Goal: Information Seeking & Learning: Check status

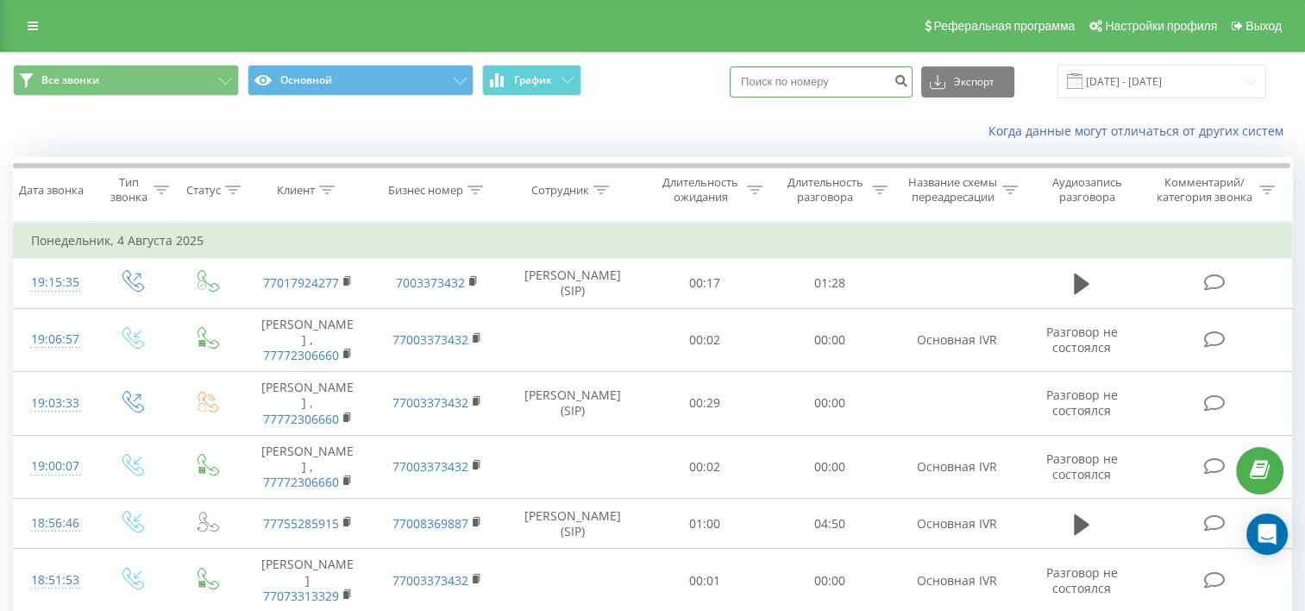
click at [888, 78] on input at bounding box center [820, 81] width 183 height 31
paste input "747 331 2981"
type input "747 331 2981"
click at [908, 84] on icon "submit" at bounding box center [900, 78] width 15 height 10
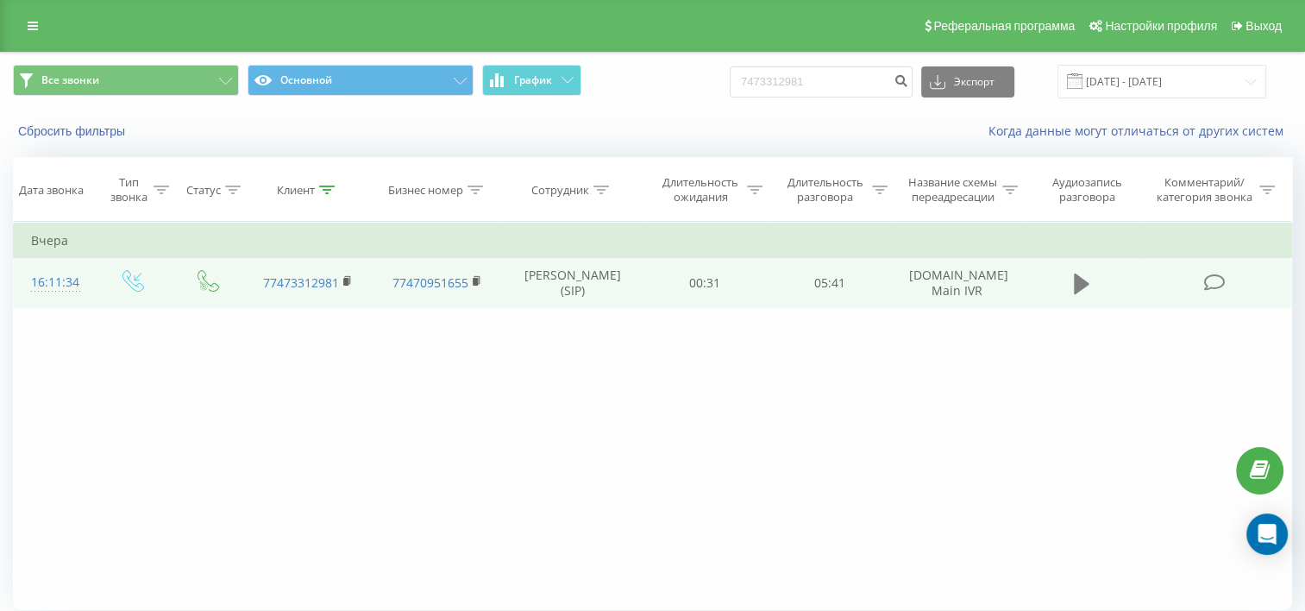
click at [1080, 294] on icon at bounding box center [1082, 283] width 16 height 21
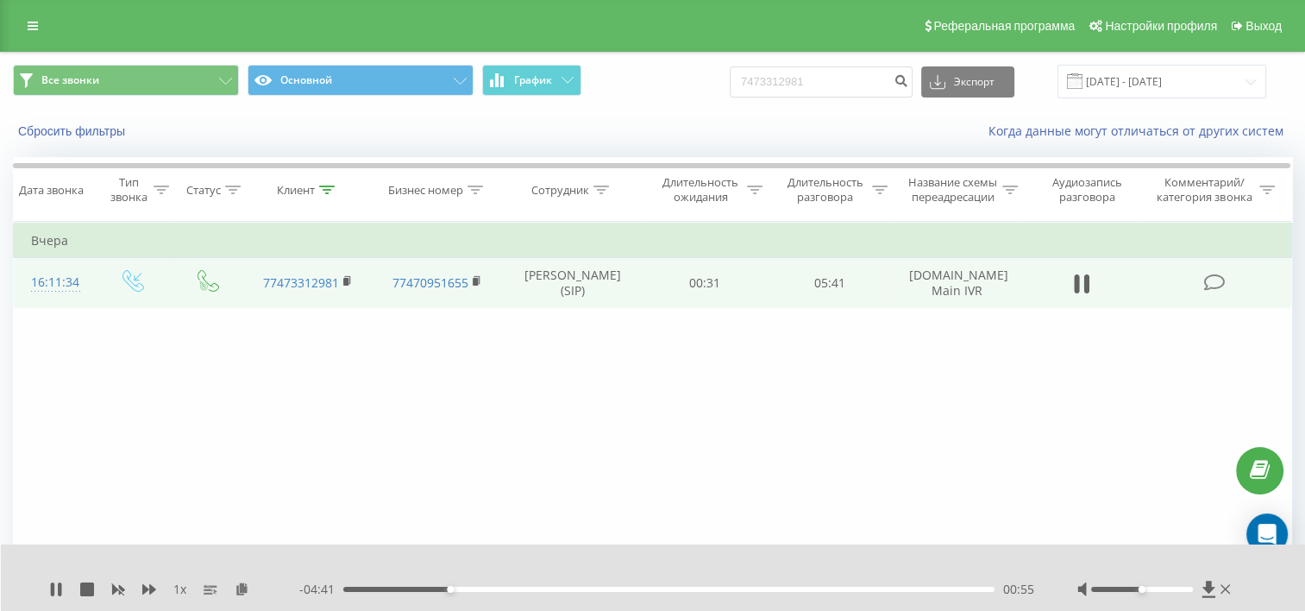
click at [1083, 282] on td at bounding box center [1081, 283] width 120 height 50
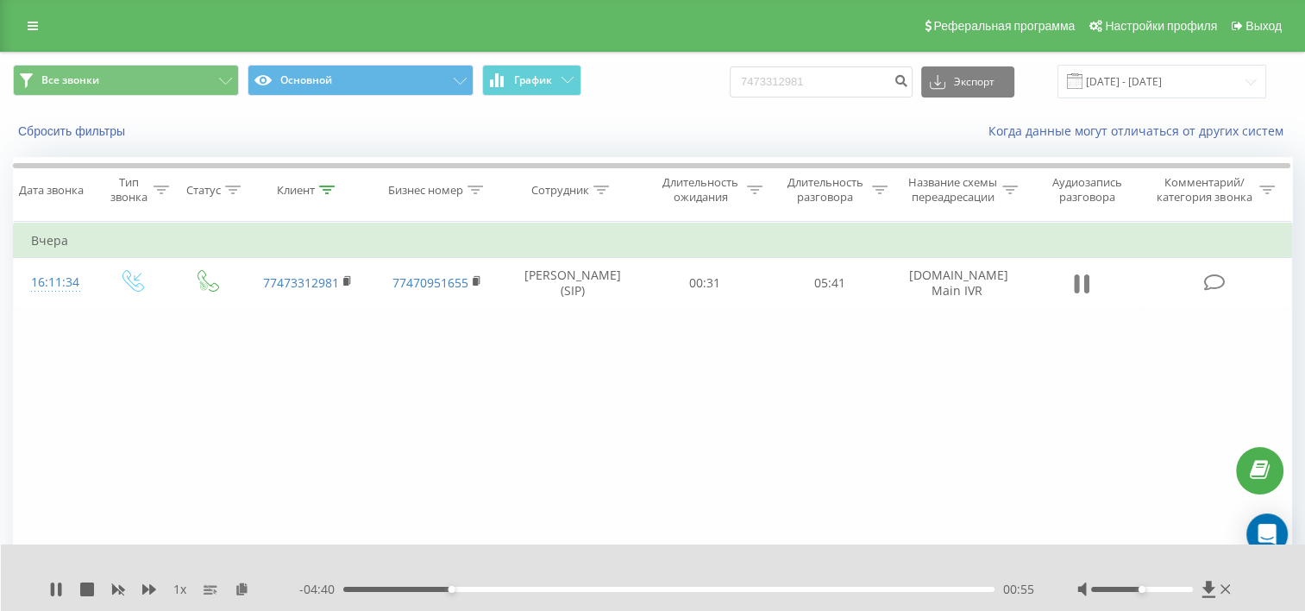
click at [1080, 290] on icon at bounding box center [1082, 284] width 16 height 24
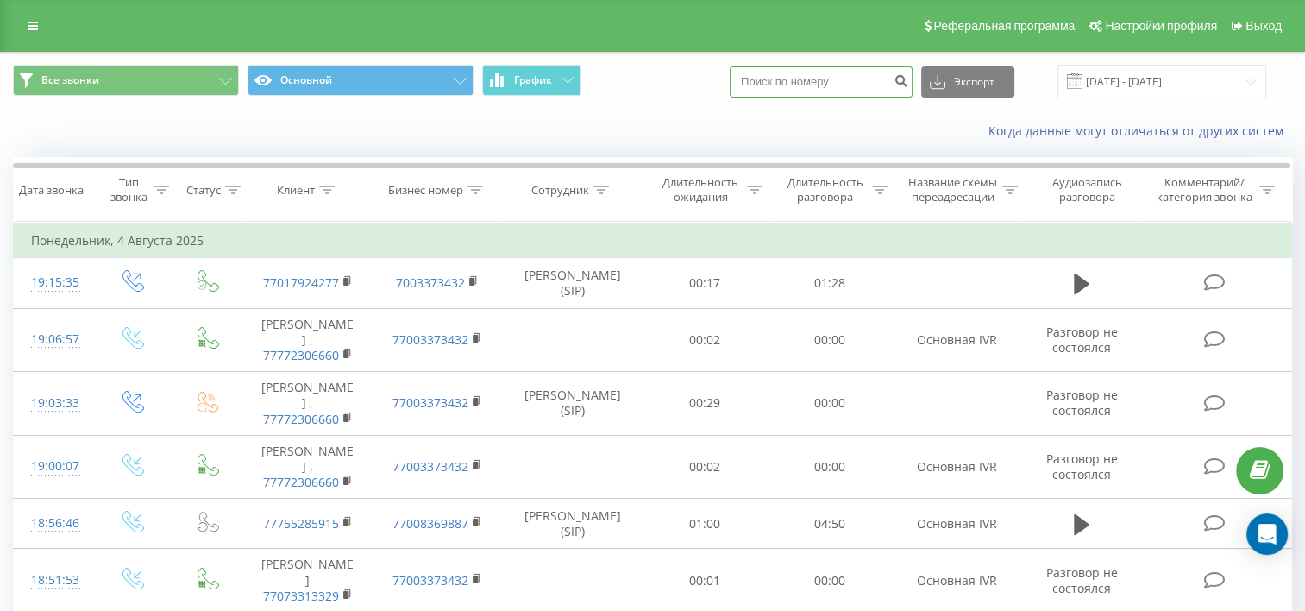
click at [837, 83] on input at bounding box center [820, 81] width 183 height 31
paste input "7014308219"
type input "7014308219"
click at [906, 83] on button "submit" at bounding box center [900, 81] width 23 height 31
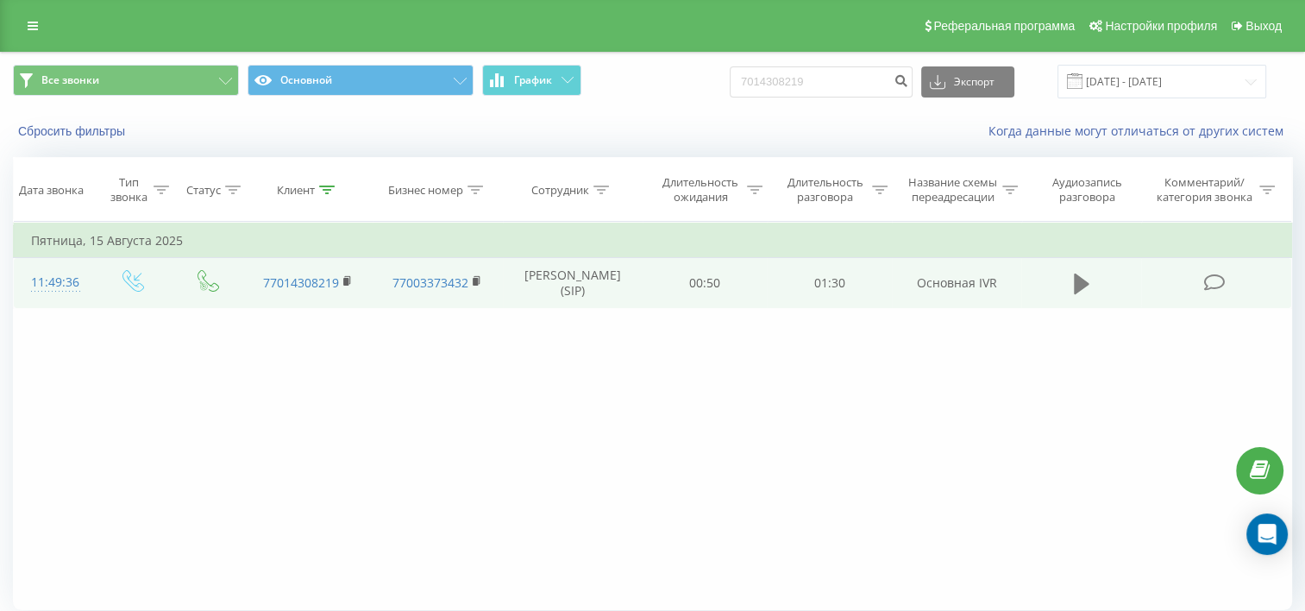
click at [1085, 296] on icon at bounding box center [1082, 284] width 16 height 24
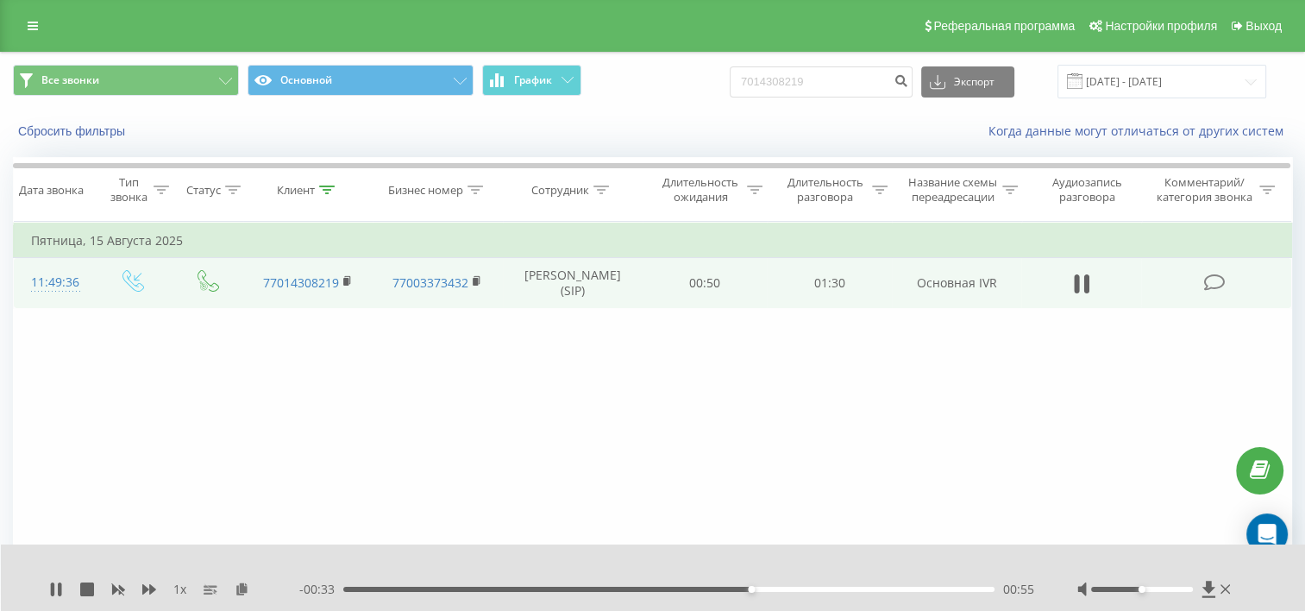
click at [876, 585] on div "- 00:33 00:55 00:55" at bounding box center [666, 588] width 735 height 17
click at [900, 589] on div "00:56" at bounding box center [668, 588] width 651 height 5
click at [854, 77] on input "7014308219" at bounding box center [820, 81] width 183 height 31
click at [1219, 461] on div "Фильтровать по условию Равно Введите значение Отмена OK Фильтровать по условию …" at bounding box center [652, 416] width 1279 height 388
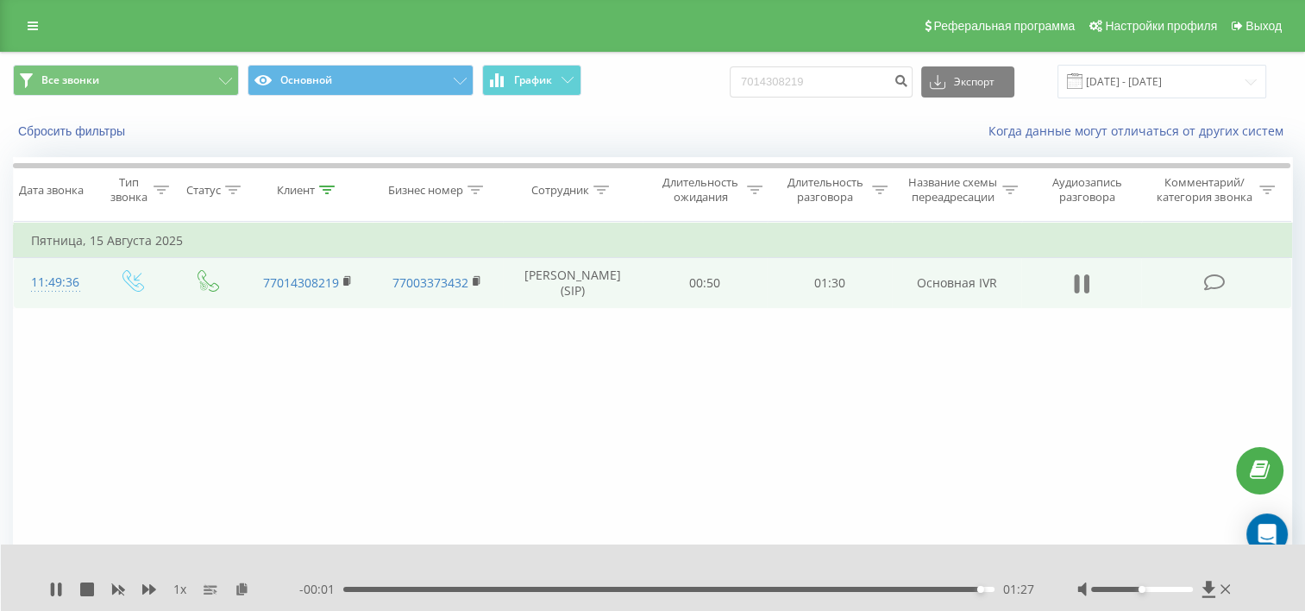
click at [1071, 297] on button at bounding box center [1081, 284] width 26 height 26
